Goal: Task Accomplishment & Management: Use online tool/utility

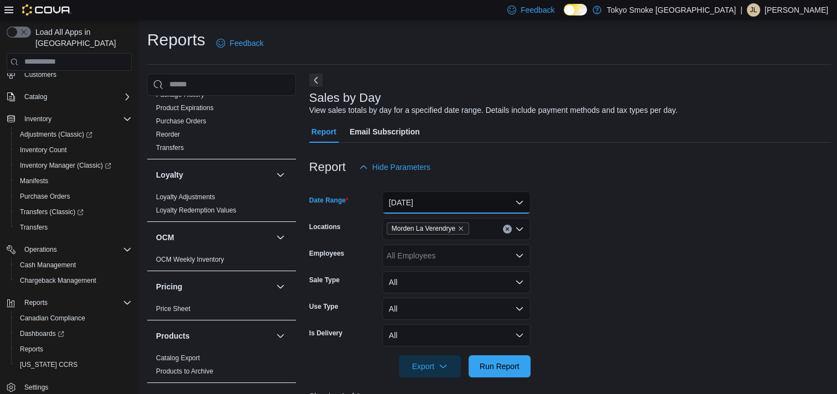
click at [515, 201] on button "[DATE]" at bounding box center [456, 202] width 148 height 22
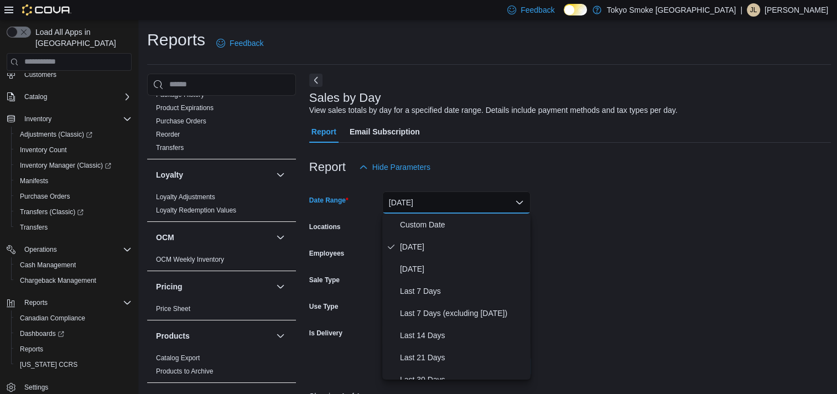
click at [638, 232] on form "Date Range [DATE] Locations [GEOGRAPHIC_DATA] [GEOGRAPHIC_DATA] Employees All E…" at bounding box center [570, 277] width 522 height 199
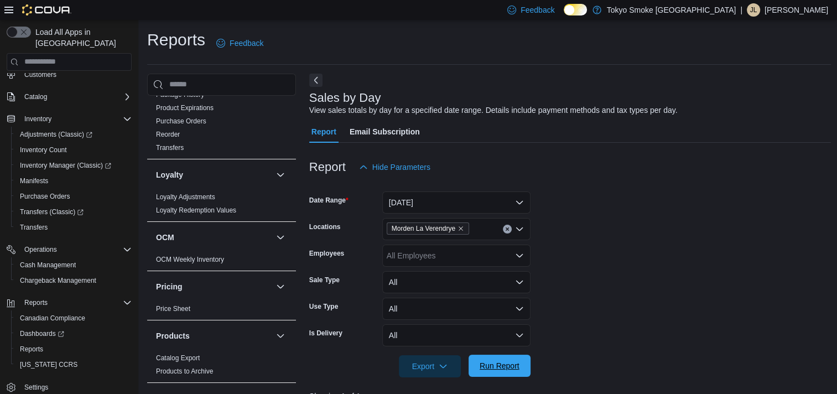
click at [496, 367] on span "Run Report" at bounding box center [500, 365] width 40 height 11
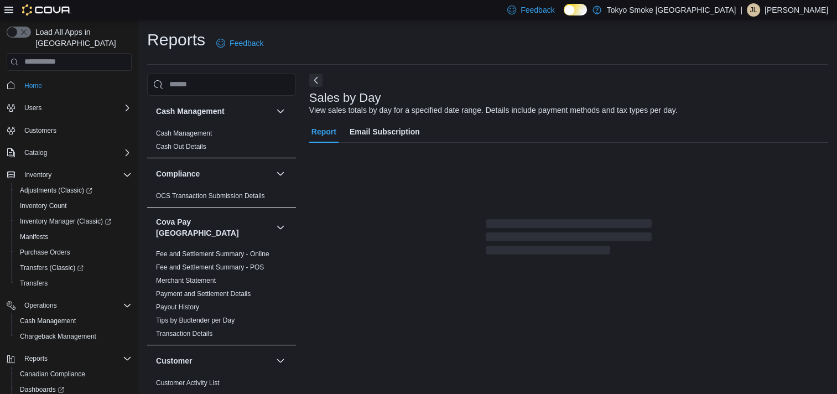
scroll to position [6, 0]
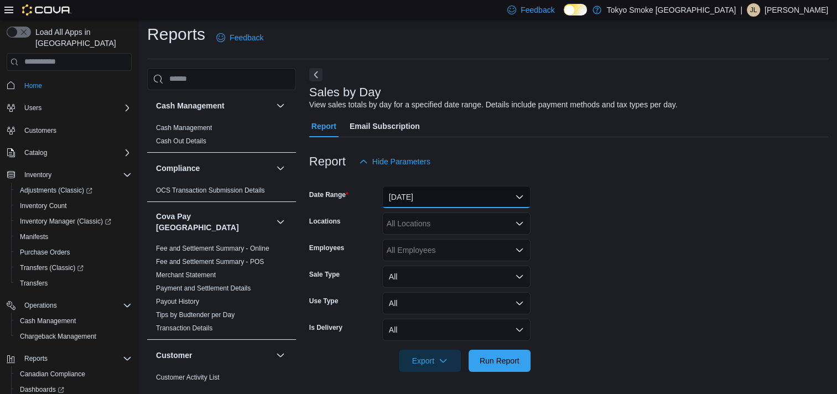
click at [518, 195] on button "Yesterday" at bounding box center [456, 197] width 148 height 22
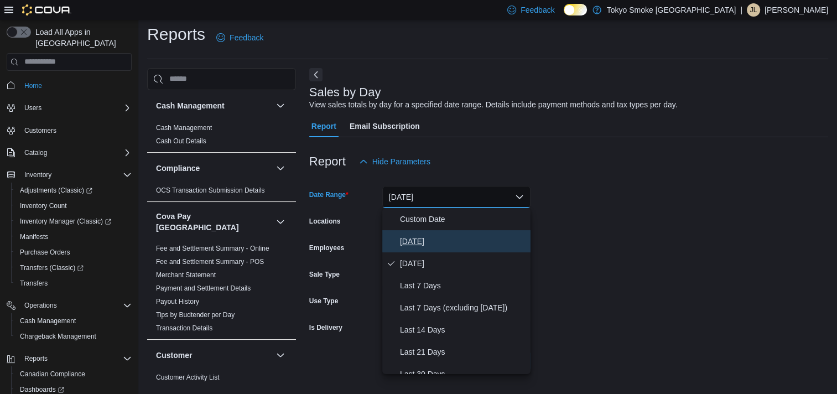
click at [417, 241] on span "Today" at bounding box center [463, 241] width 126 height 13
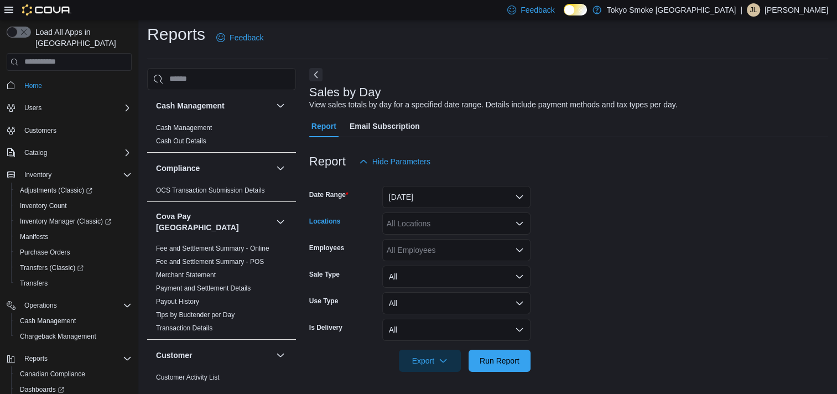
click at [518, 222] on icon "Open list of options" at bounding box center [519, 223] width 9 height 9
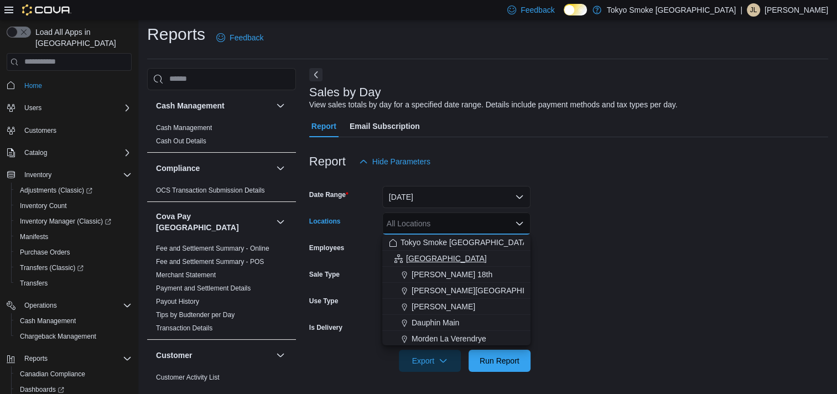
click at [424, 256] on span "Manitoba" at bounding box center [446, 258] width 81 height 11
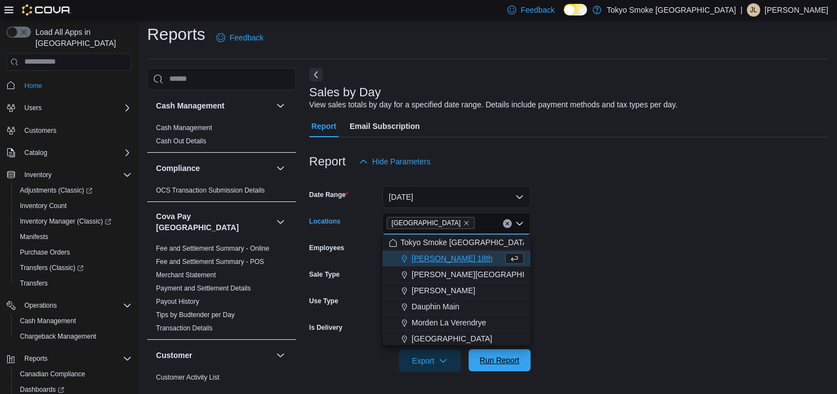
click at [492, 360] on span "Run Report" at bounding box center [500, 360] width 40 height 11
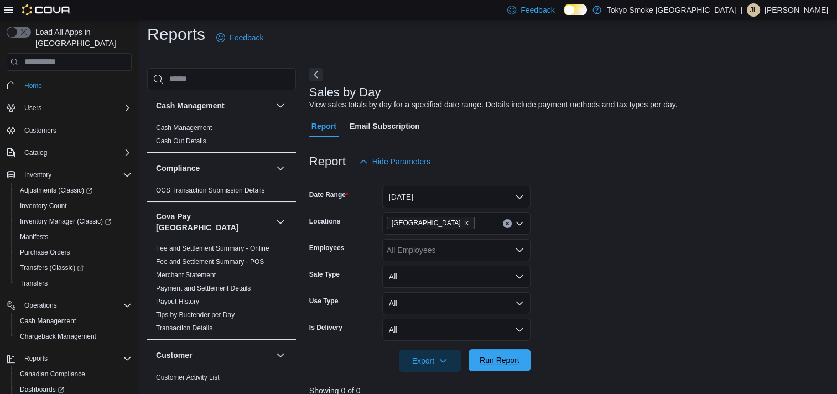
click at [493, 356] on span "Run Report" at bounding box center [500, 360] width 40 height 11
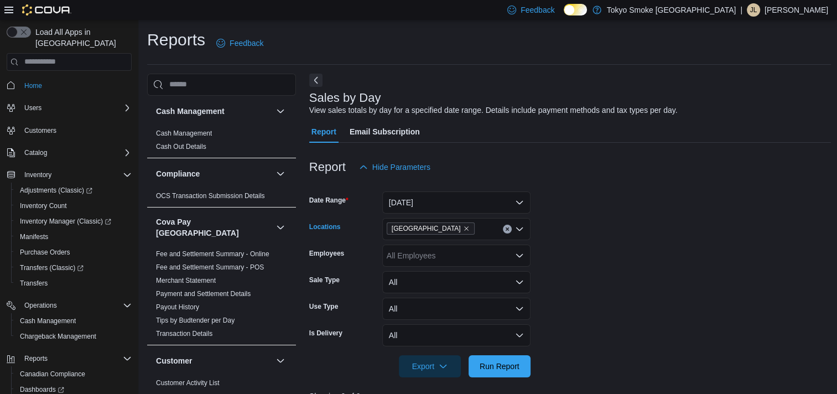
click at [509, 228] on icon "Clear input" at bounding box center [507, 229] width 4 height 4
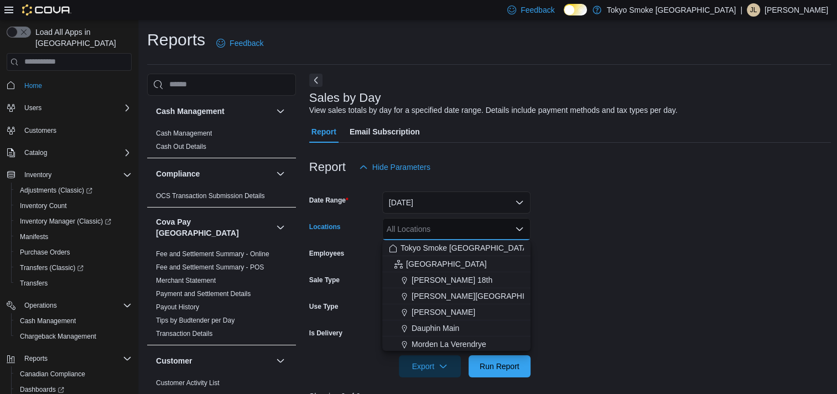
click at [459, 341] on span "Morden La Verendrye" at bounding box center [449, 343] width 75 height 11
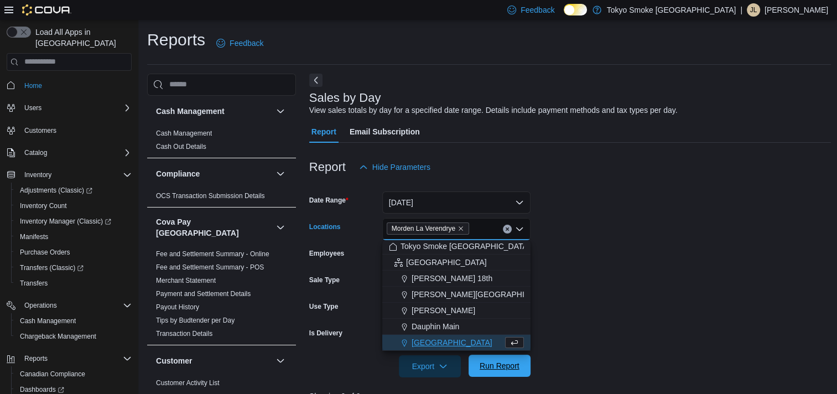
click at [504, 366] on span "Run Report" at bounding box center [500, 365] width 40 height 11
